Goal: Task Accomplishment & Management: Complete application form

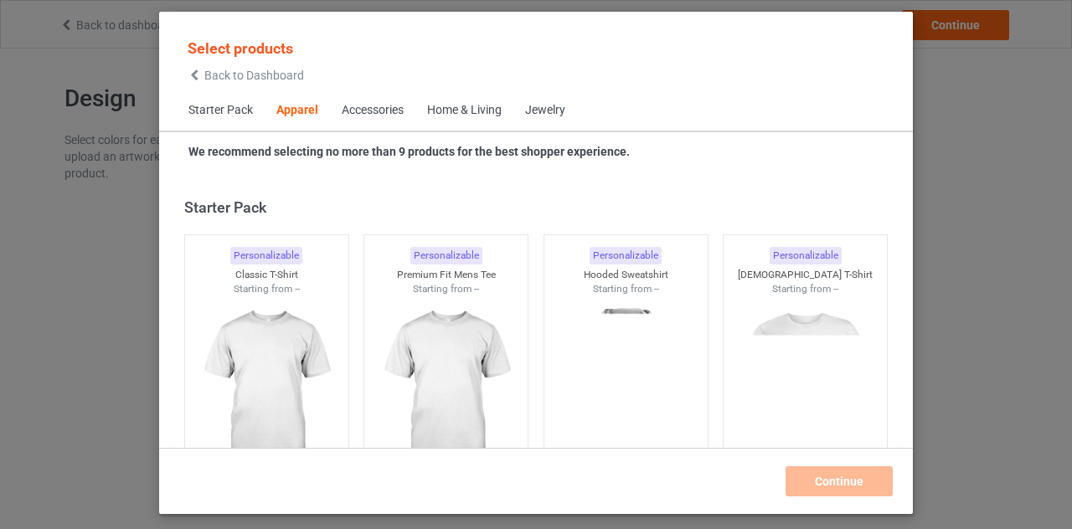
scroll to position [624, 0]
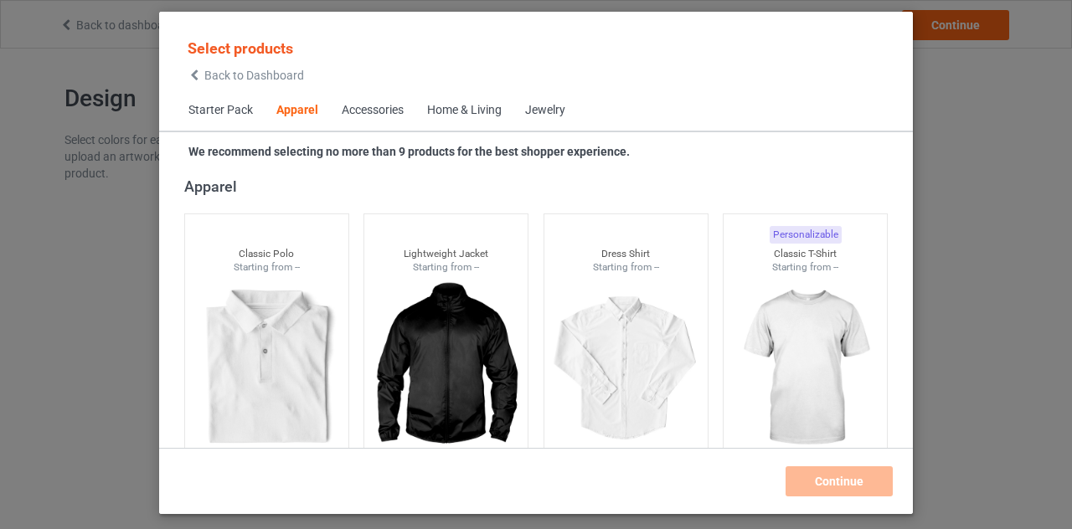
click at [206, 75] on span "Back to Dashboard" at bounding box center [254, 75] width 100 height 13
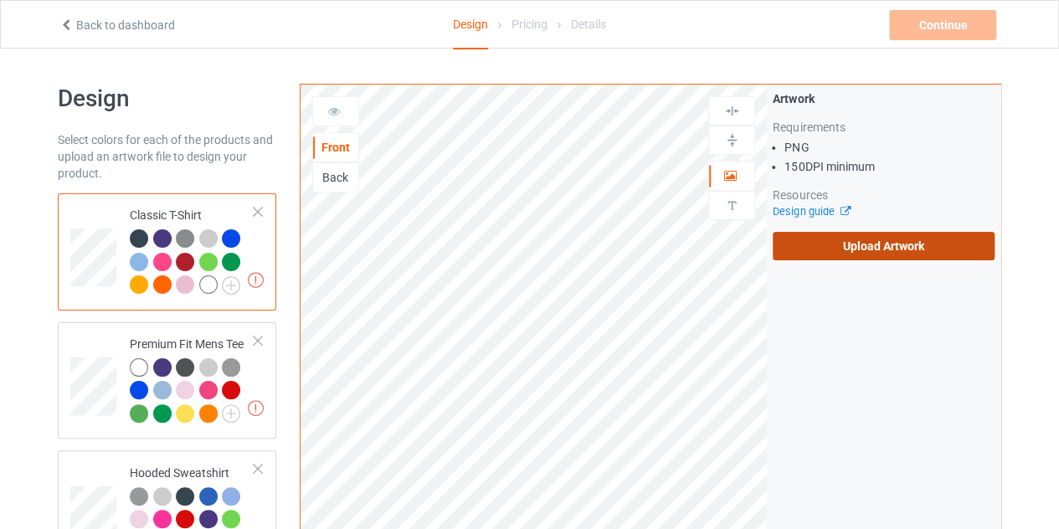
click at [875, 239] on label "Upload Artwork" at bounding box center [884, 246] width 222 height 28
click at [0, 0] on input "Upload Artwork" at bounding box center [0, 0] width 0 height 0
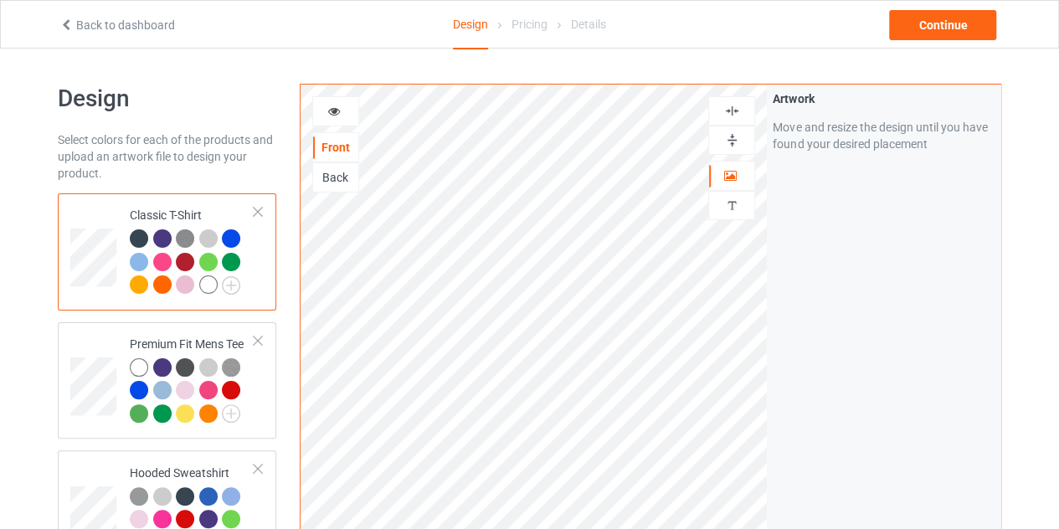
click at [163, 238] on div at bounding box center [162, 238] width 18 height 18
click at [159, 244] on div at bounding box center [162, 238] width 18 height 18
click at [333, 111] on icon at bounding box center [334, 109] width 14 height 12
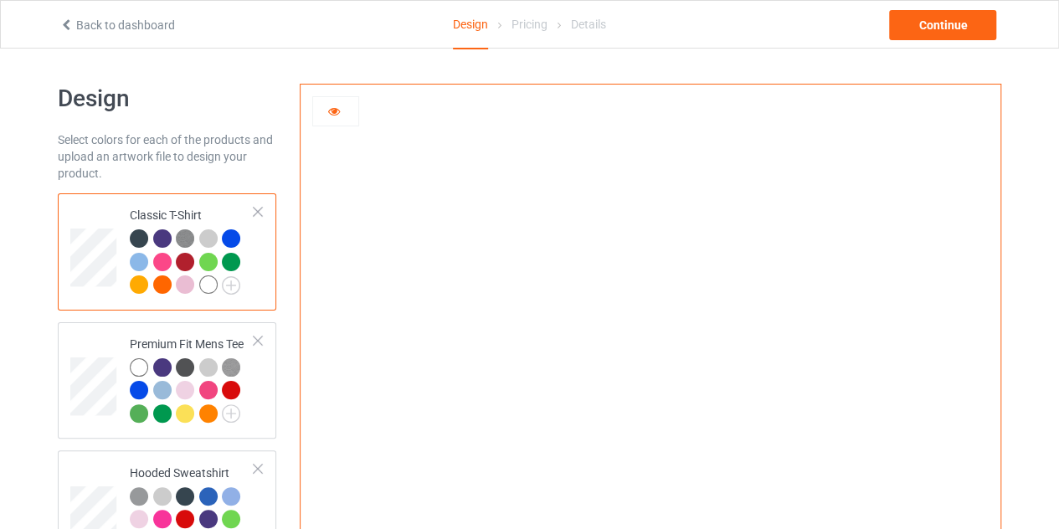
click at [326, 111] on div at bounding box center [335, 111] width 45 height 17
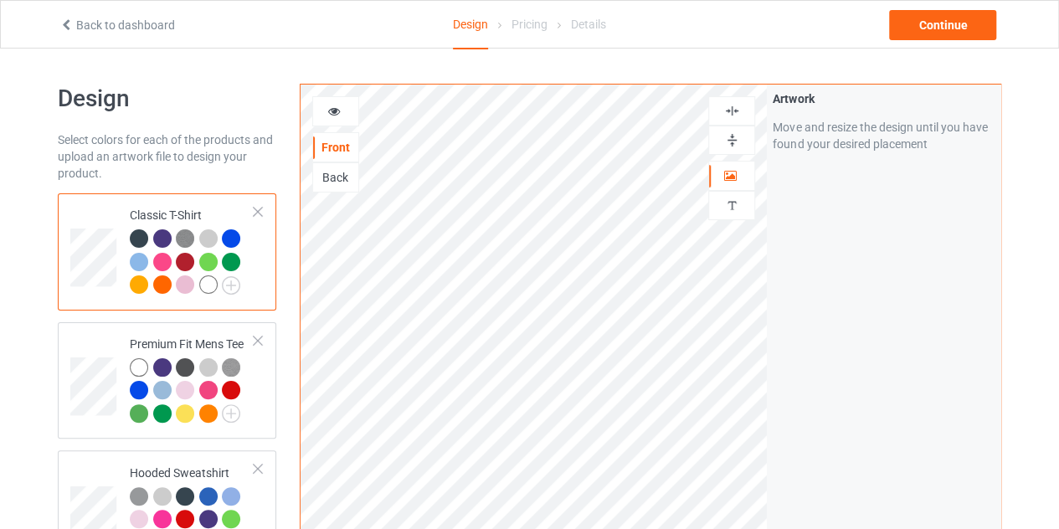
click at [742, 101] on div at bounding box center [732, 110] width 47 height 29
click at [734, 108] on img at bounding box center [732, 111] width 16 height 16
click at [936, 30] on div "Continue" at bounding box center [942, 25] width 107 height 30
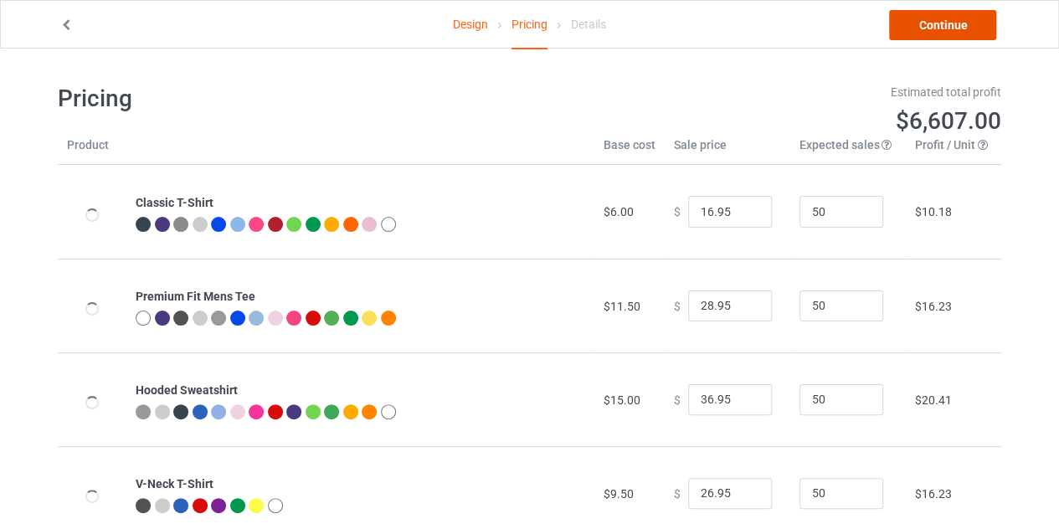
click at [934, 18] on link "Continue" at bounding box center [942, 25] width 107 height 30
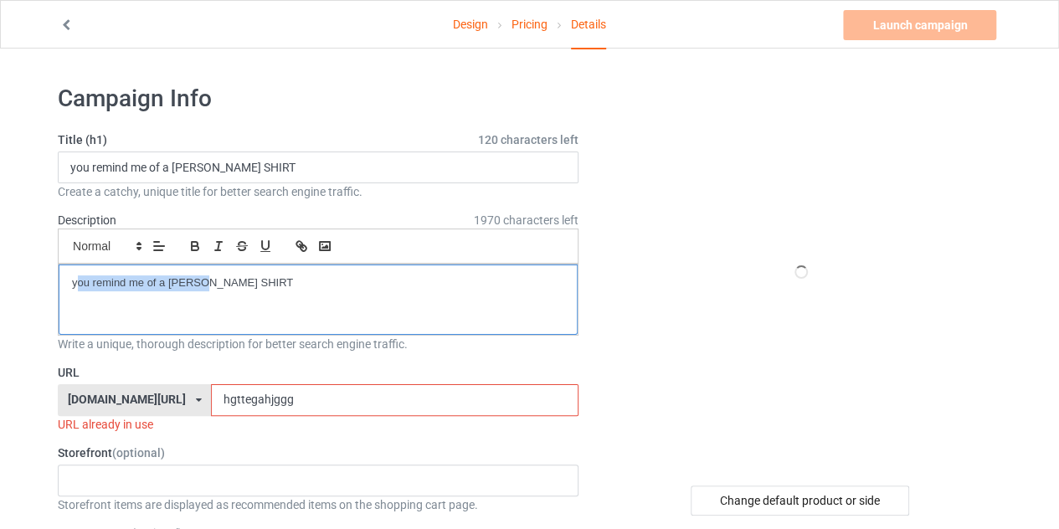
drag, startPoint x: 199, startPoint y: 280, endPoint x: 78, endPoint y: 288, distance: 121.7
click at [78, 288] on p "you remind me of a penny SHIRT" at bounding box center [318, 284] width 492 height 16
click at [162, 276] on p "SHIRT" at bounding box center [318, 284] width 492 height 16
click at [162, 276] on p "SHIR" at bounding box center [318, 284] width 492 height 16
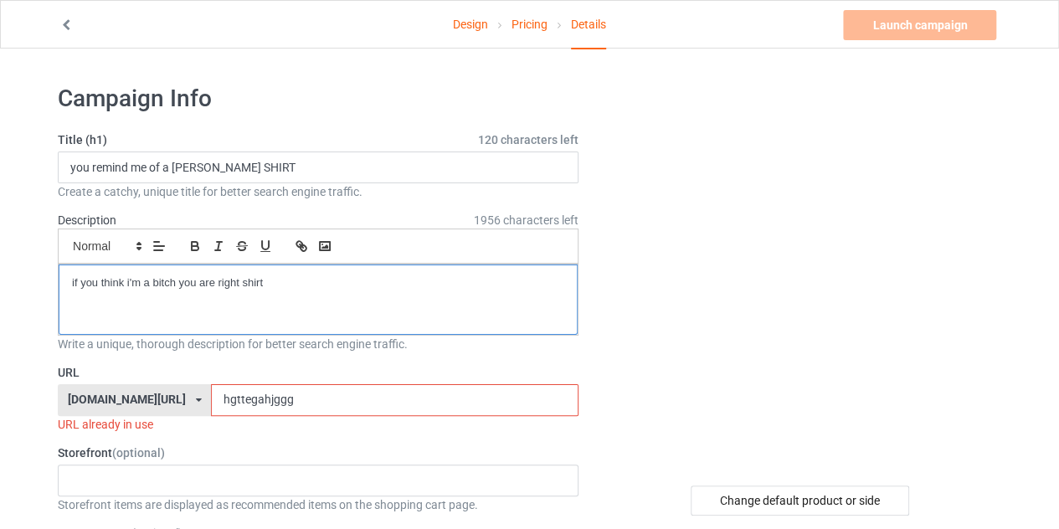
click at [271, 286] on p "if you think i'm a bitch you are right shirt" at bounding box center [318, 284] width 492 height 16
copy p "if you think i'm a bitch you are right shirt"
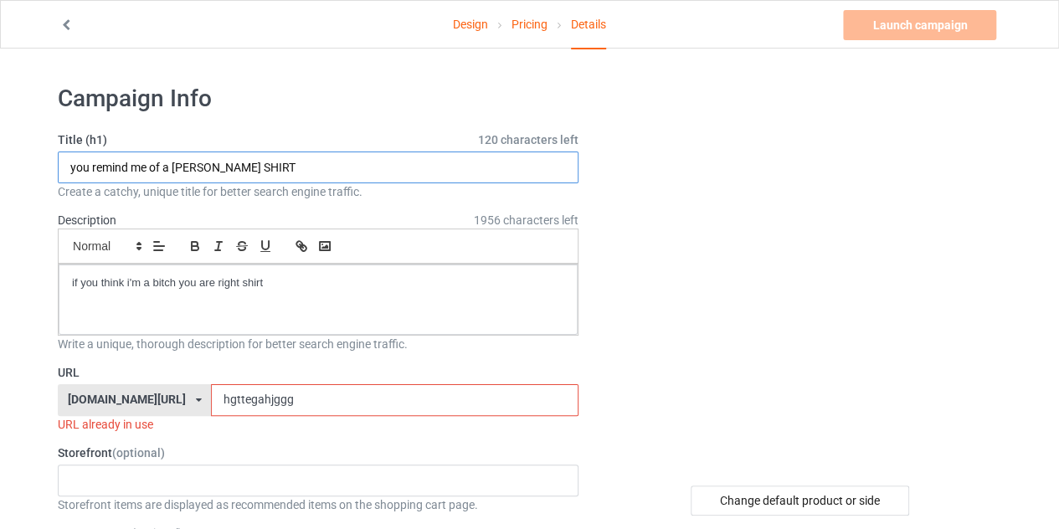
click at [251, 166] on input "you remind me of a penny SHIRT" at bounding box center [318, 168] width 521 height 32
paste input "if you think i'm a bitch you are right shirt"
type input "if you think i'm a bitch you are right shirt"
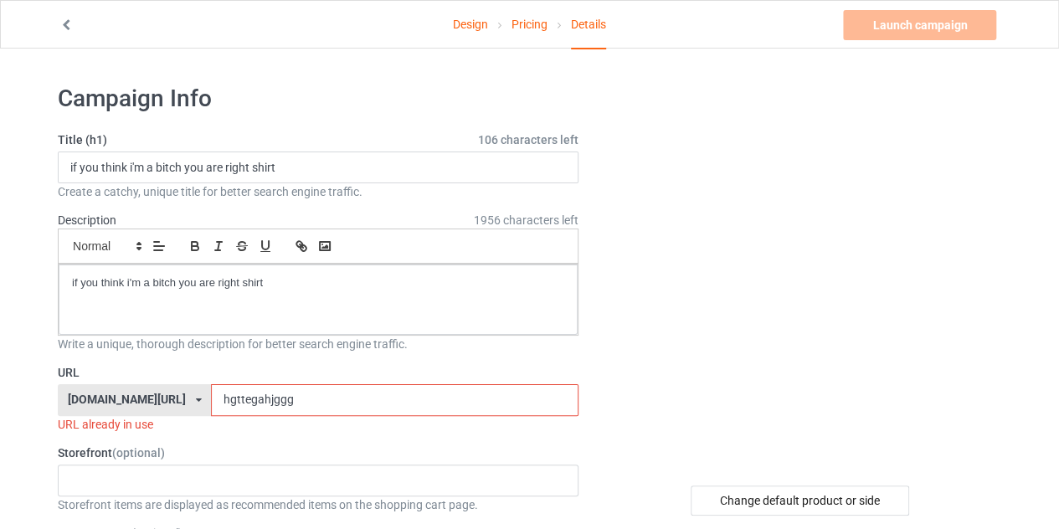
click at [311, 410] on input "hgttegahjggg" at bounding box center [394, 400] width 367 height 32
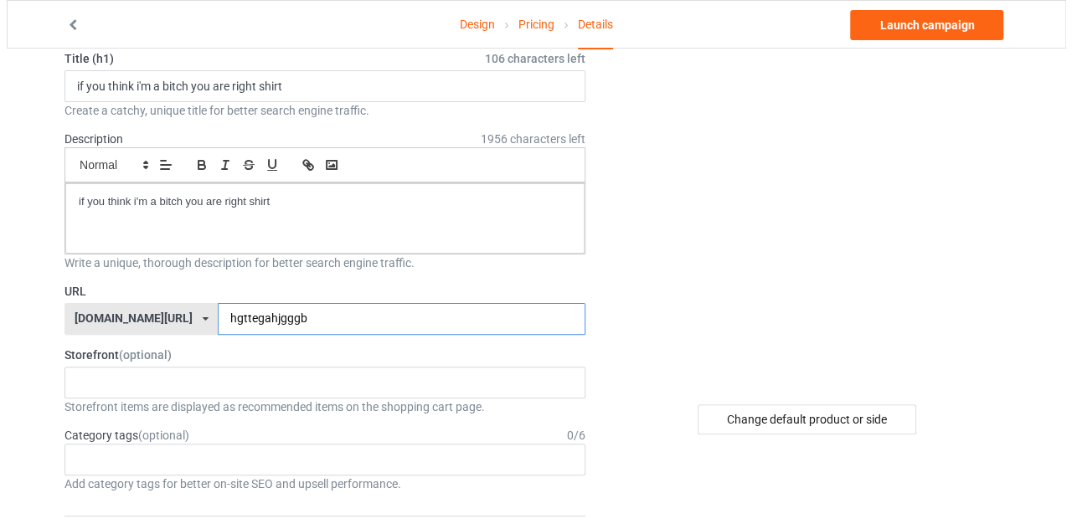
scroll to position [80, 0]
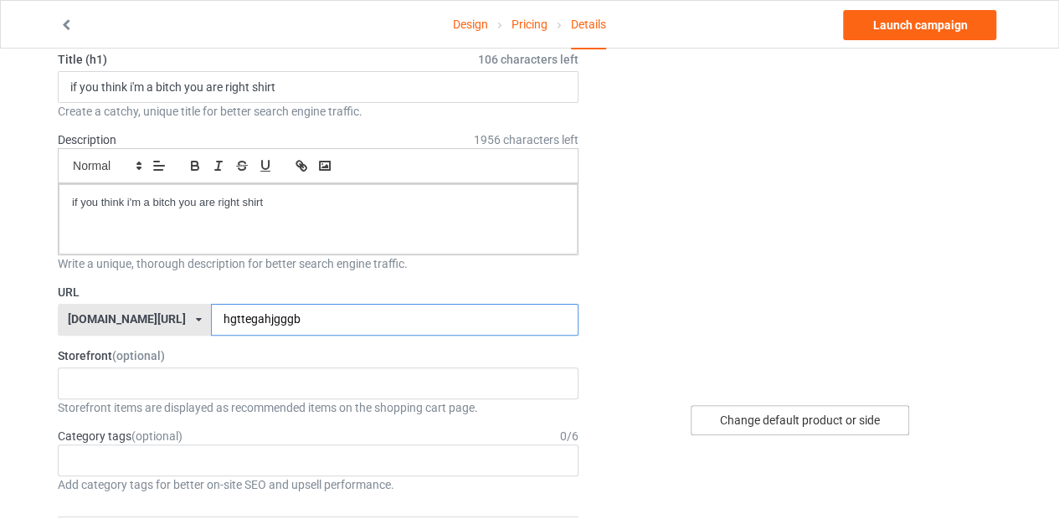
type input "hgttegahjgggb"
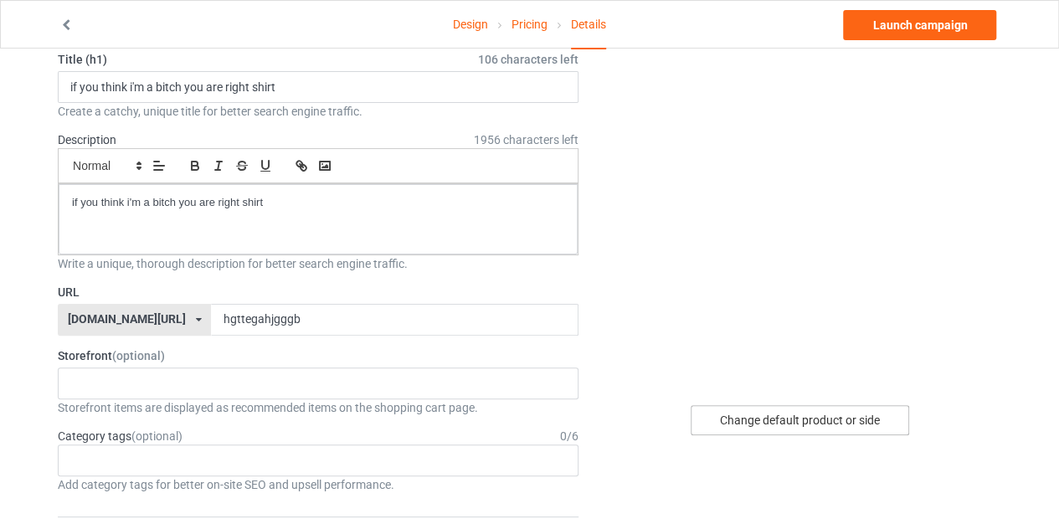
click at [771, 413] on div "Change default product or side" at bounding box center [800, 420] width 219 height 30
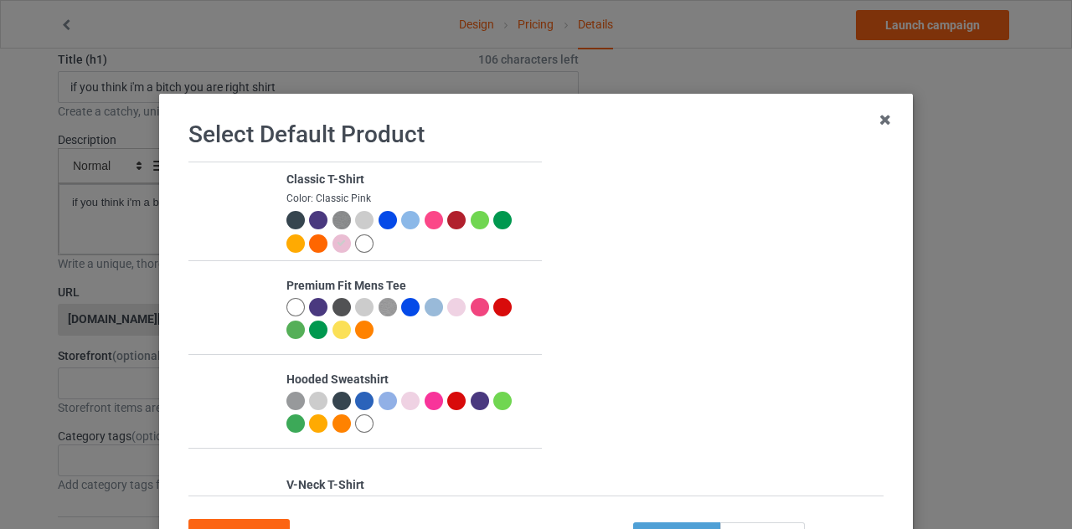
click at [311, 220] on div at bounding box center [318, 220] width 18 height 18
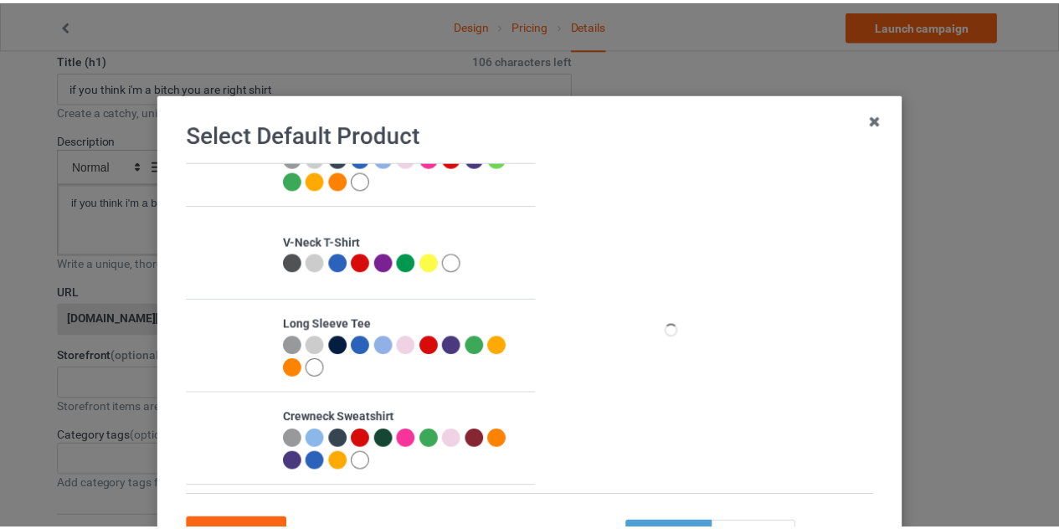
scroll to position [143, 0]
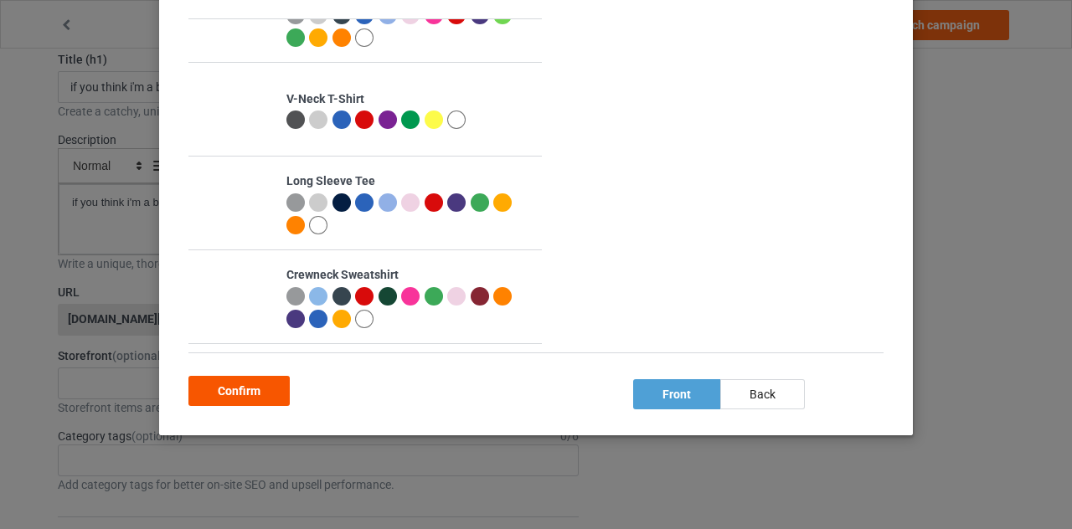
click at [241, 398] on div "Confirm" at bounding box center [238, 391] width 101 height 30
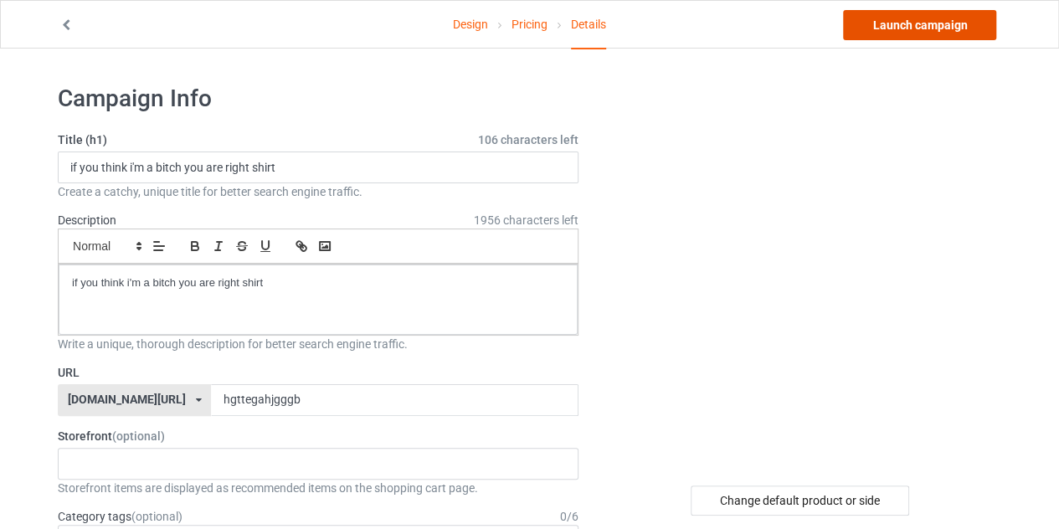
click at [920, 18] on link "Launch campaign" at bounding box center [919, 25] width 153 height 30
